Goal: Information Seeking & Learning: Learn about a topic

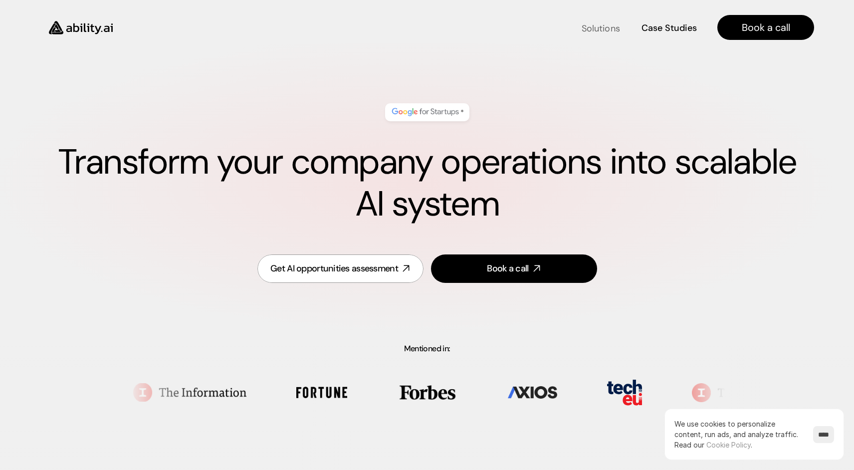
click at [608, 24] on h4 "Solutions" at bounding box center [601, 28] width 38 height 12
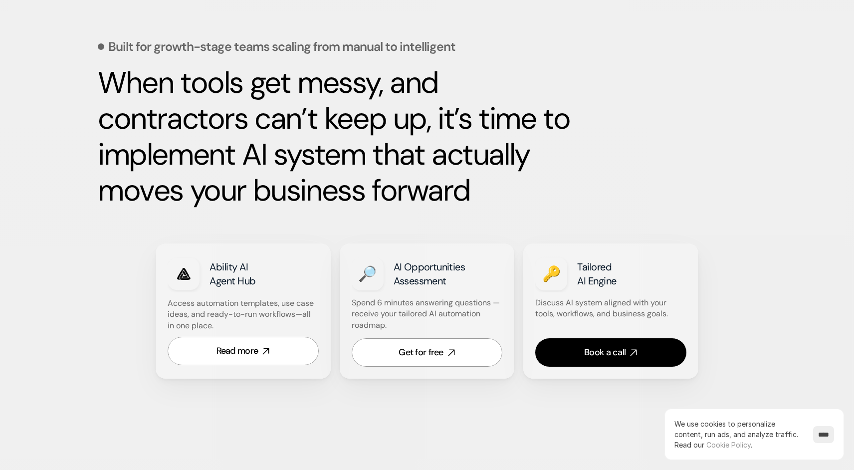
scroll to position [444, 0]
click at [259, 348] on link "Read more" at bounding box center [243, 350] width 151 height 28
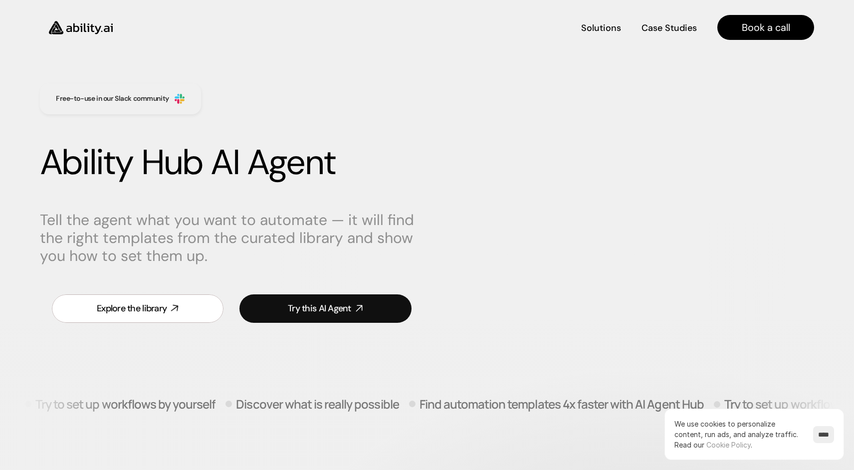
click at [152, 304] on div "Explore the library" at bounding box center [132, 308] width 70 height 12
